Goal: Use online tool/utility: Utilize a website feature to perform a specific function

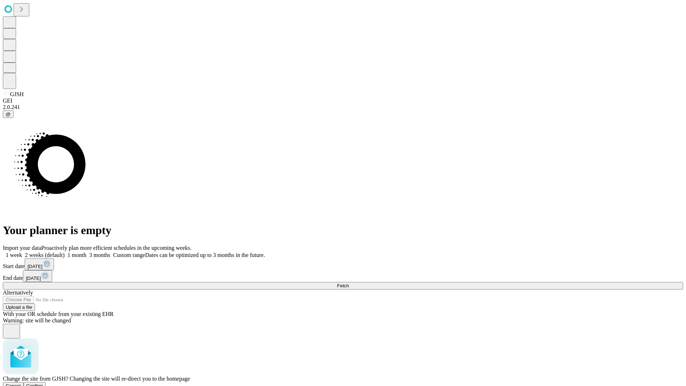
click at [43, 383] on span "Confirm" at bounding box center [34, 385] width 17 height 5
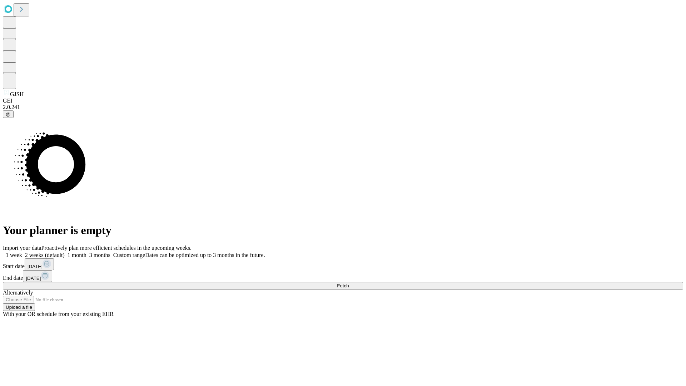
click at [86, 252] on label "1 month" at bounding box center [76, 255] width 22 height 6
click at [349, 283] on span "Fetch" at bounding box center [343, 285] width 12 height 5
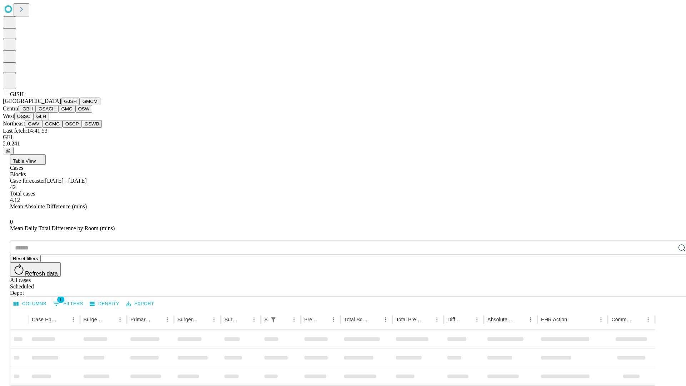
click at [80, 105] on button "GMCM" at bounding box center [90, 102] width 21 height 8
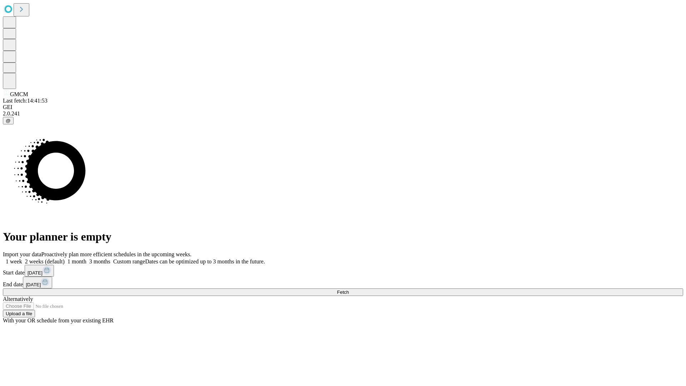
click at [86, 258] on label "1 month" at bounding box center [76, 261] width 22 height 6
click at [349, 289] on span "Fetch" at bounding box center [343, 291] width 12 height 5
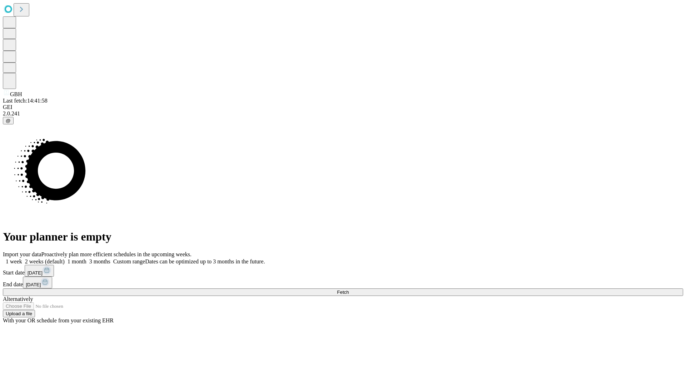
click at [86, 258] on label "1 month" at bounding box center [76, 261] width 22 height 6
click at [349, 289] on span "Fetch" at bounding box center [343, 291] width 12 height 5
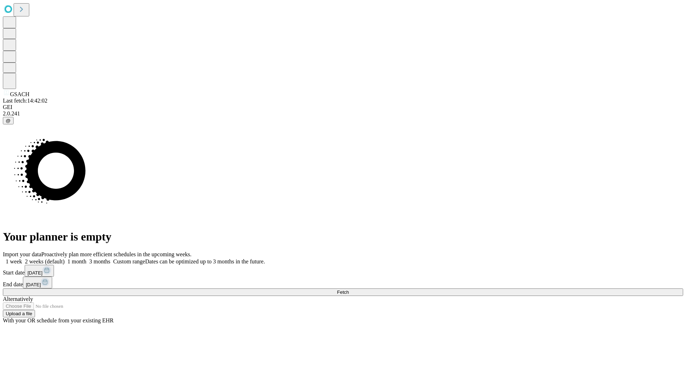
click at [349, 289] on span "Fetch" at bounding box center [343, 291] width 12 height 5
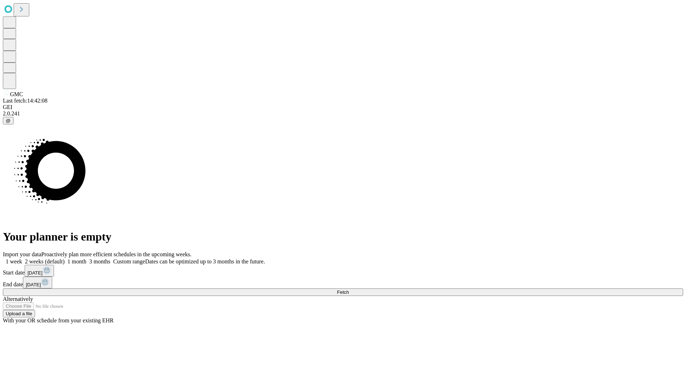
click at [86, 258] on label "1 month" at bounding box center [76, 261] width 22 height 6
click at [349, 289] on span "Fetch" at bounding box center [343, 291] width 12 height 5
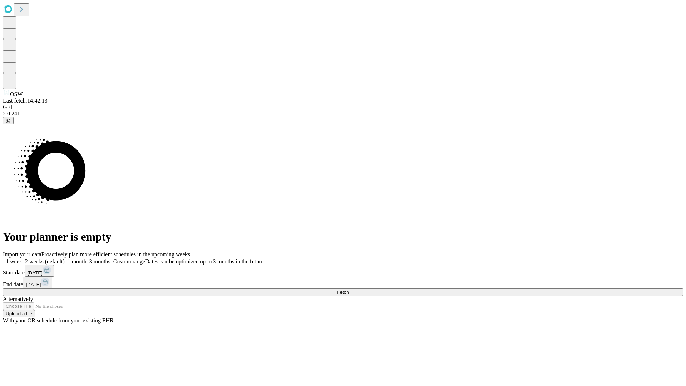
click at [86, 258] on label "1 month" at bounding box center [76, 261] width 22 height 6
click at [349, 289] on span "Fetch" at bounding box center [343, 291] width 12 height 5
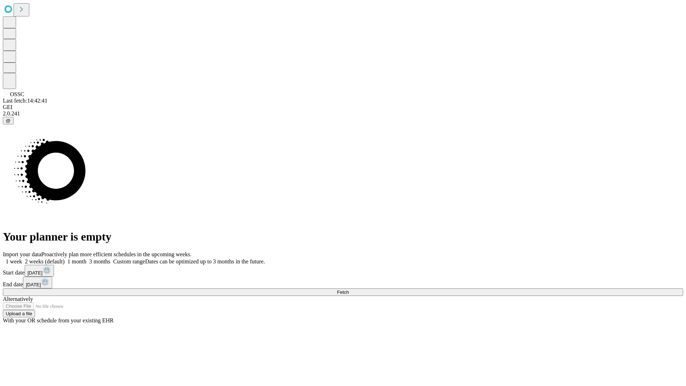
click at [86, 258] on label "1 month" at bounding box center [76, 261] width 22 height 6
click at [349, 289] on span "Fetch" at bounding box center [343, 291] width 12 height 5
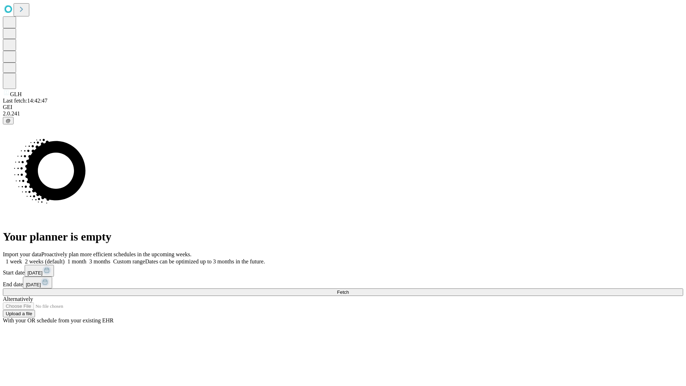
click at [86, 258] on label "1 month" at bounding box center [76, 261] width 22 height 6
click at [349, 289] on span "Fetch" at bounding box center [343, 291] width 12 height 5
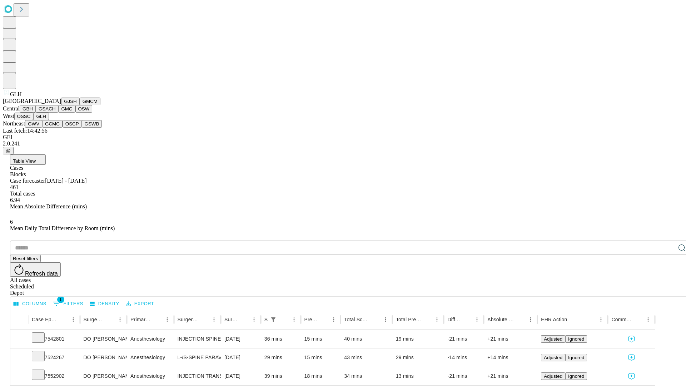
click at [42, 128] on button "GWV" at bounding box center [33, 124] width 17 height 8
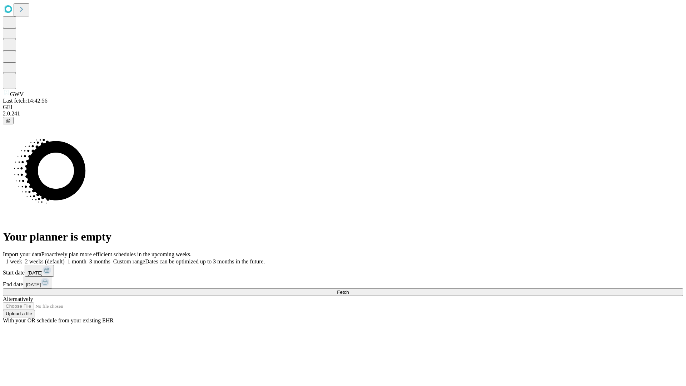
click at [86, 258] on label "1 month" at bounding box center [76, 261] width 22 height 6
click at [349, 289] on span "Fetch" at bounding box center [343, 291] width 12 height 5
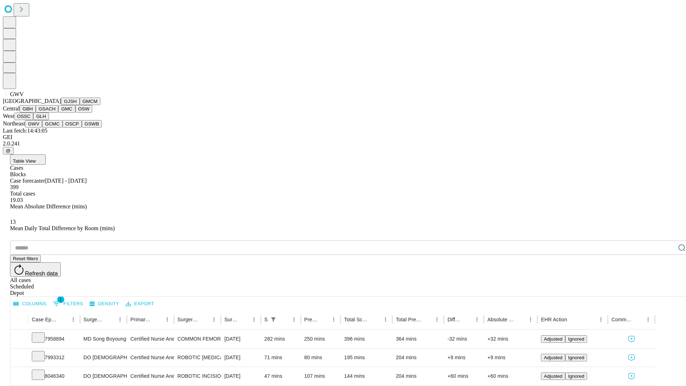
click at [55, 128] on button "GCMC" at bounding box center [52, 124] width 20 height 8
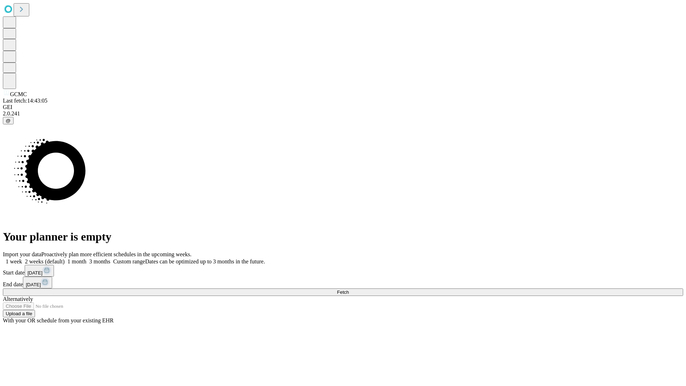
click at [86, 258] on label "1 month" at bounding box center [76, 261] width 22 height 6
click at [349, 289] on span "Fetch" at bounding box center [343, 291] width 12 height 5
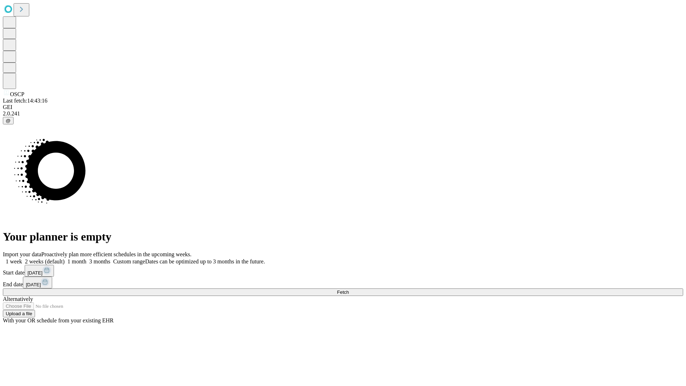
click at [86, 258] on label "1 month" at bounding box center [76, 261] width 22 height 6
click at [349, 289] on span "Fetch" at bounding box center [343, 291] width 12 height 5
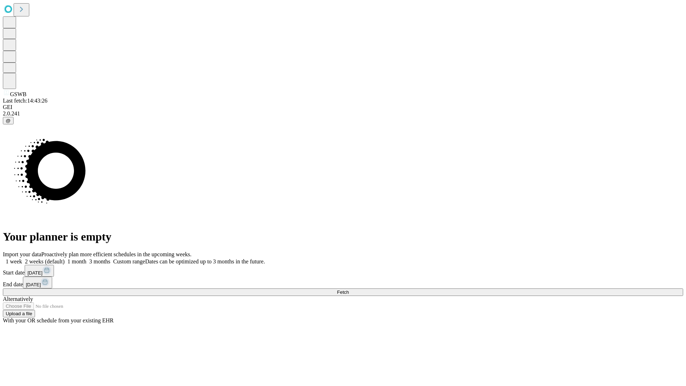
click at [86, 258] on label "1 month" at bounding box center [76, 261] width 22 height 6
click at [349, 289] on span "Fetch" at bounding box center [343, 291] width 12 height 5
